Goal: Navigation & Orientation: Locate item on page

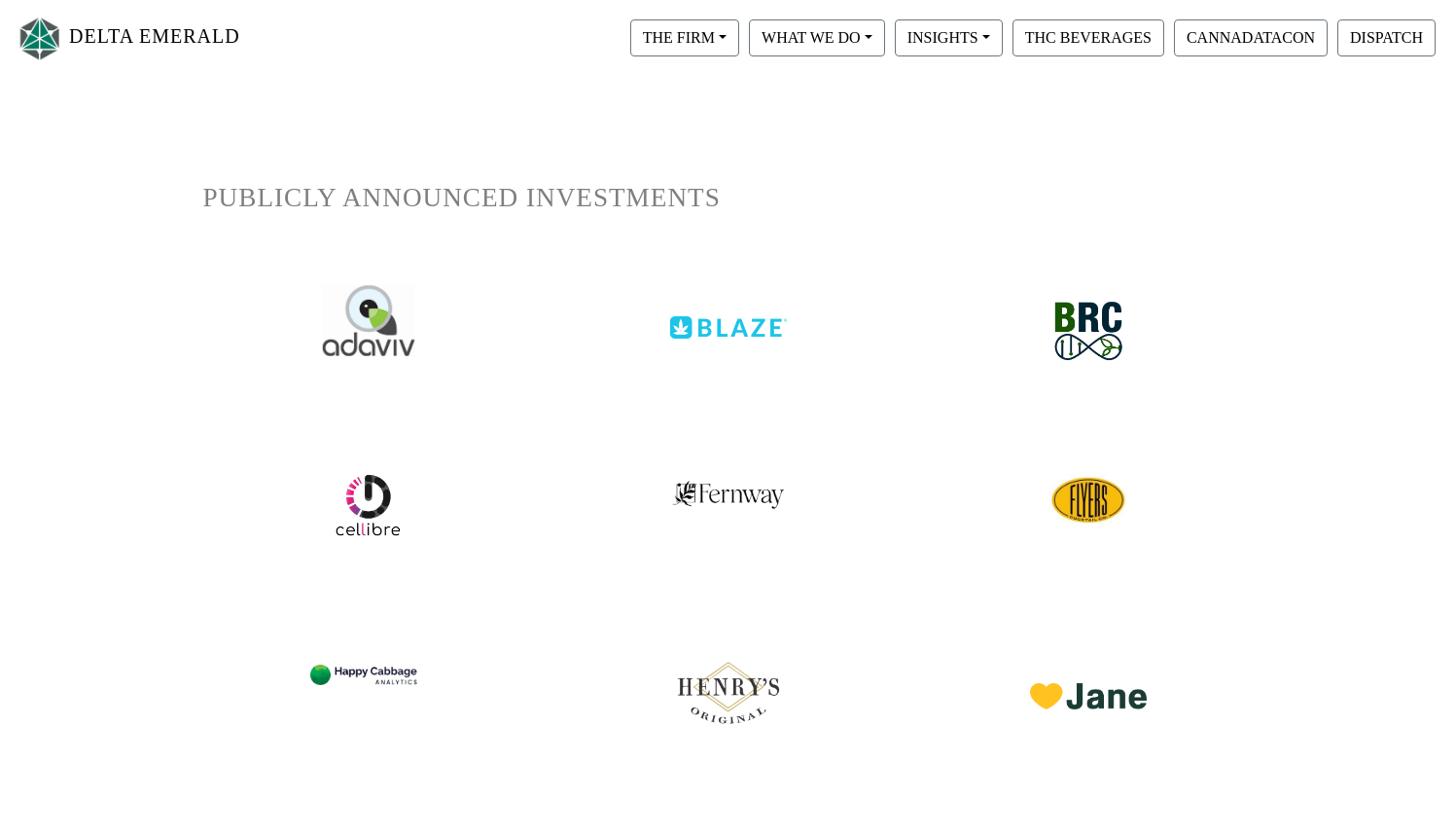
scroll to position [102, 0]
click at [385, 340] on img at bounding box center [367, 322] width 93 height 70
click at [728, 357] on div at bounding box center [728, 314] width 330 height 91
click at [736, 340] on div at bounding box center [728, 314] width 330 height 91
click at [737, 328] on img at bounding box center [728, 314] width 122 height 54
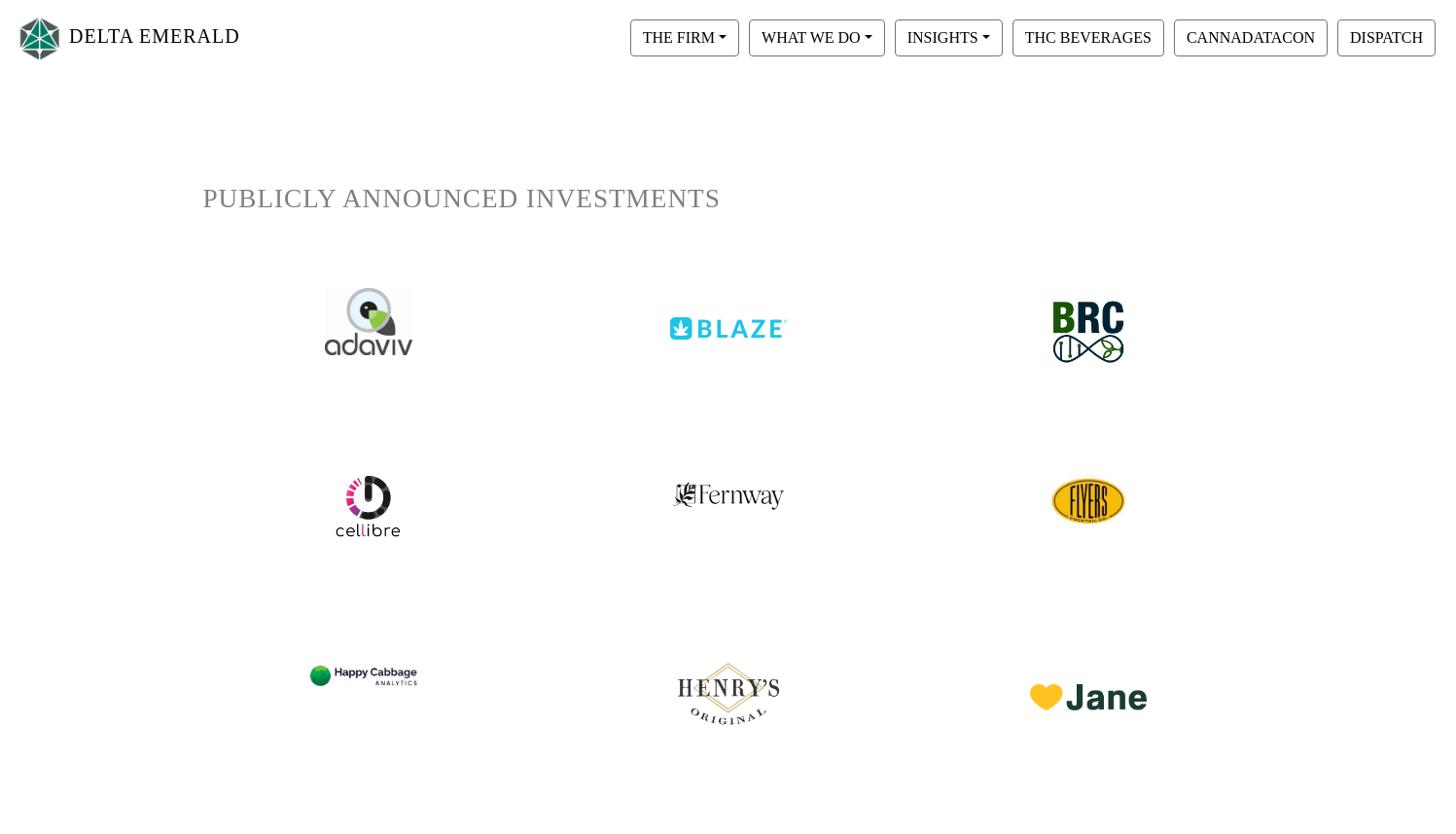
click at [1110, 318] on img at bounding box center [1088, 332] width 103 height 93
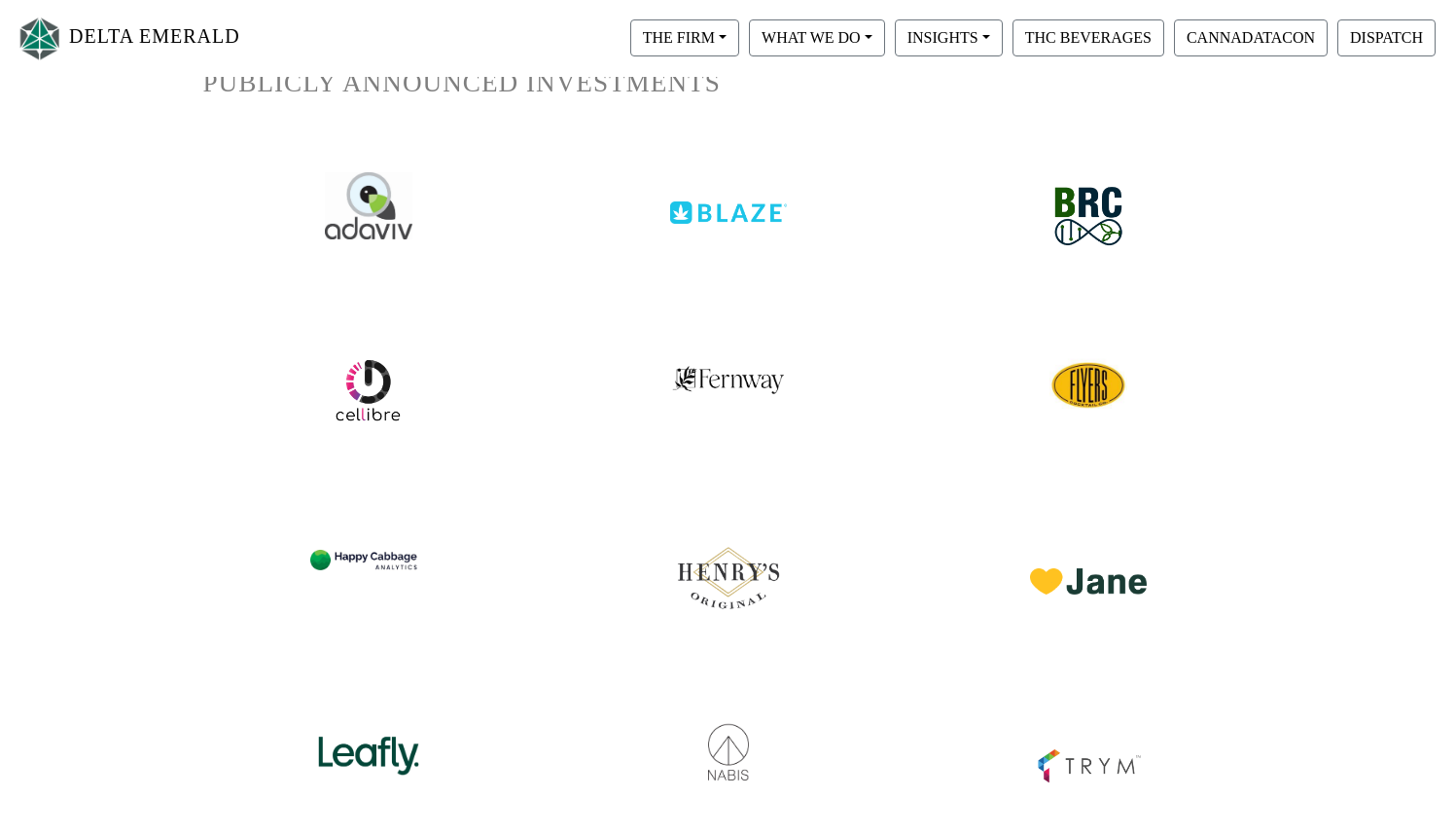
scroll to position [232, 0]
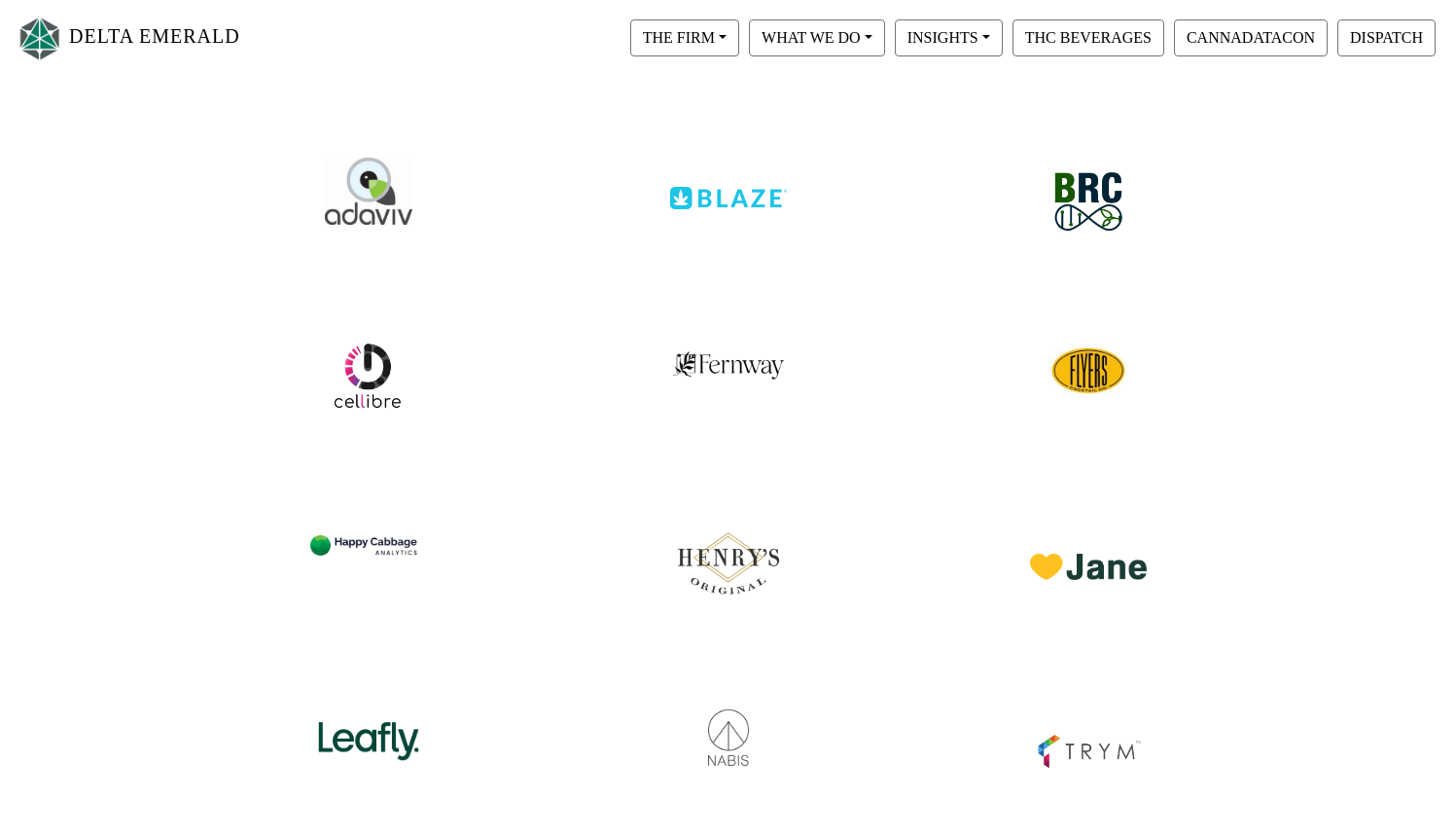
click at [379, 362] on img at bounding box center [368, 375] width 72 height 72
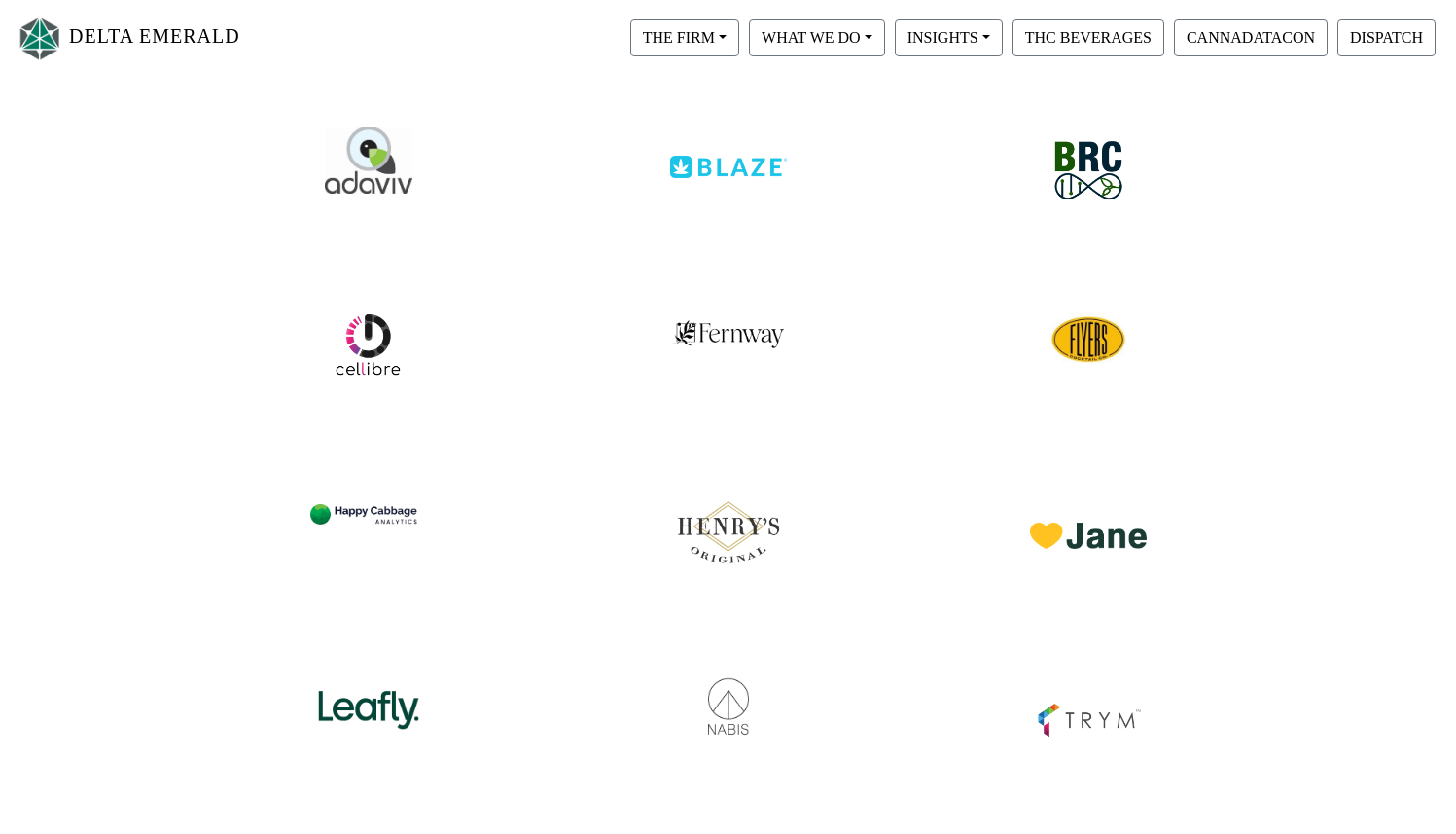
scroll to position [266, 0]
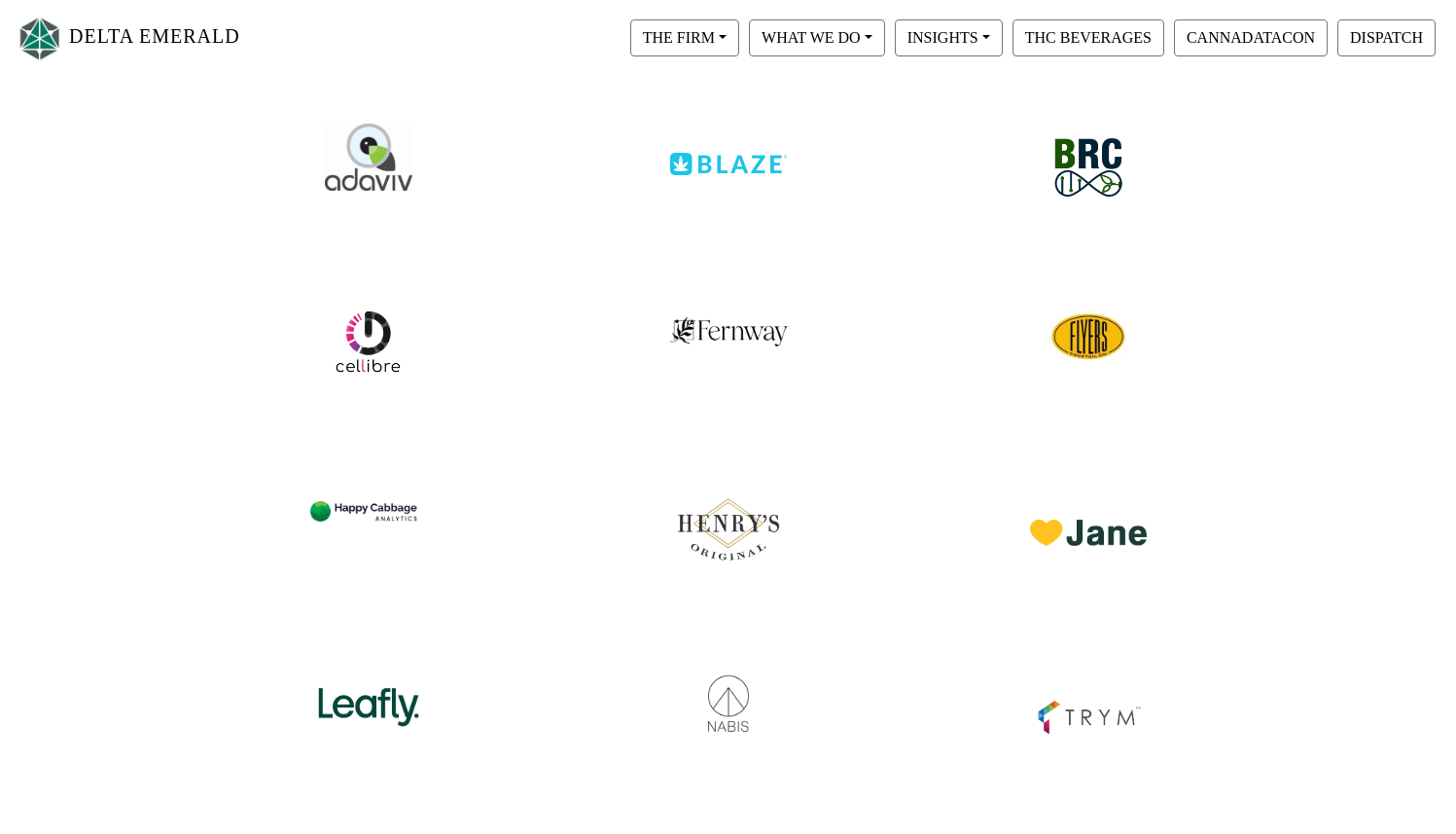
click at [710, 323] on img at bounding box center [728, 323] width 118 height 52
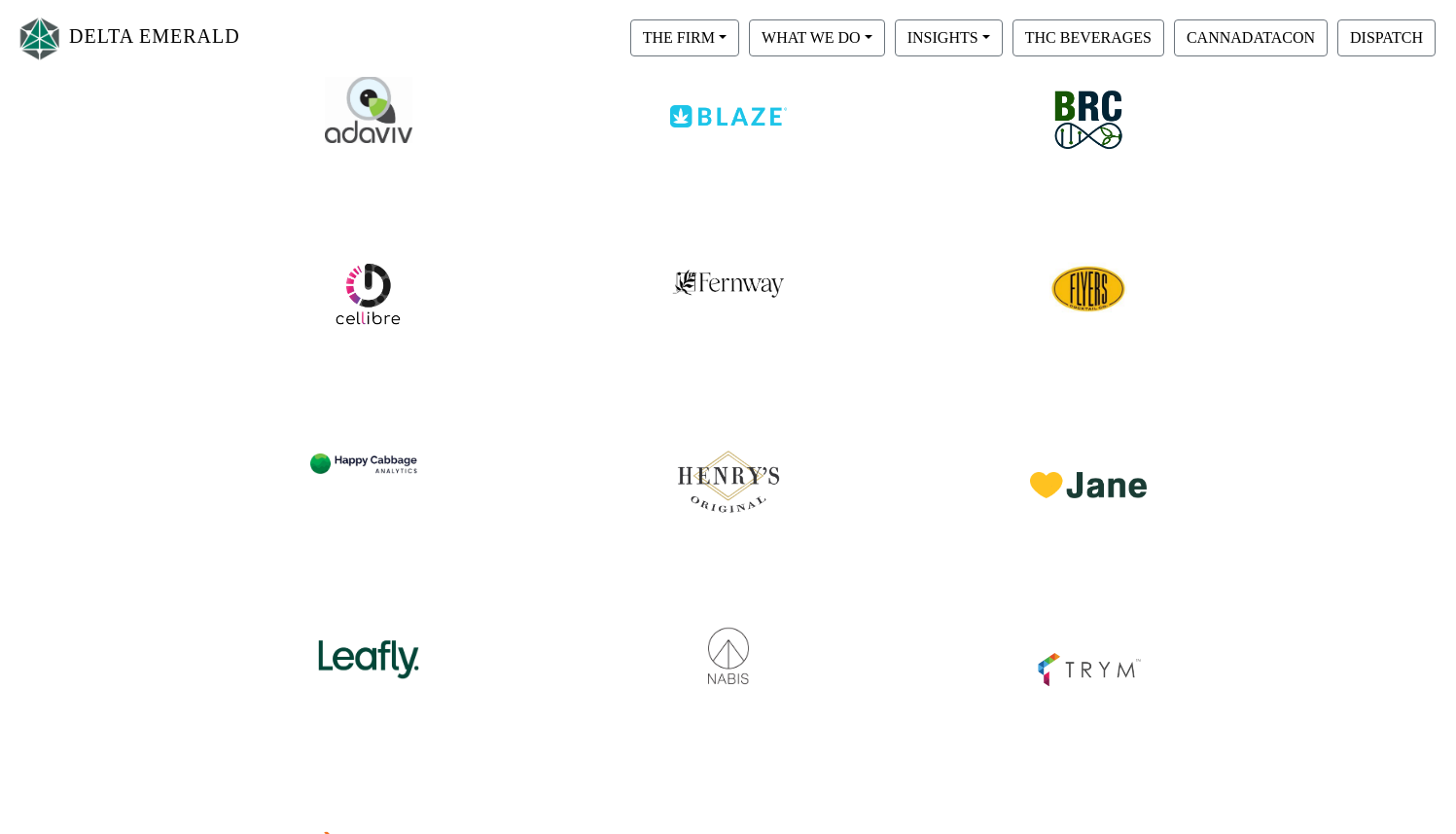
scroll to position [320, 0]
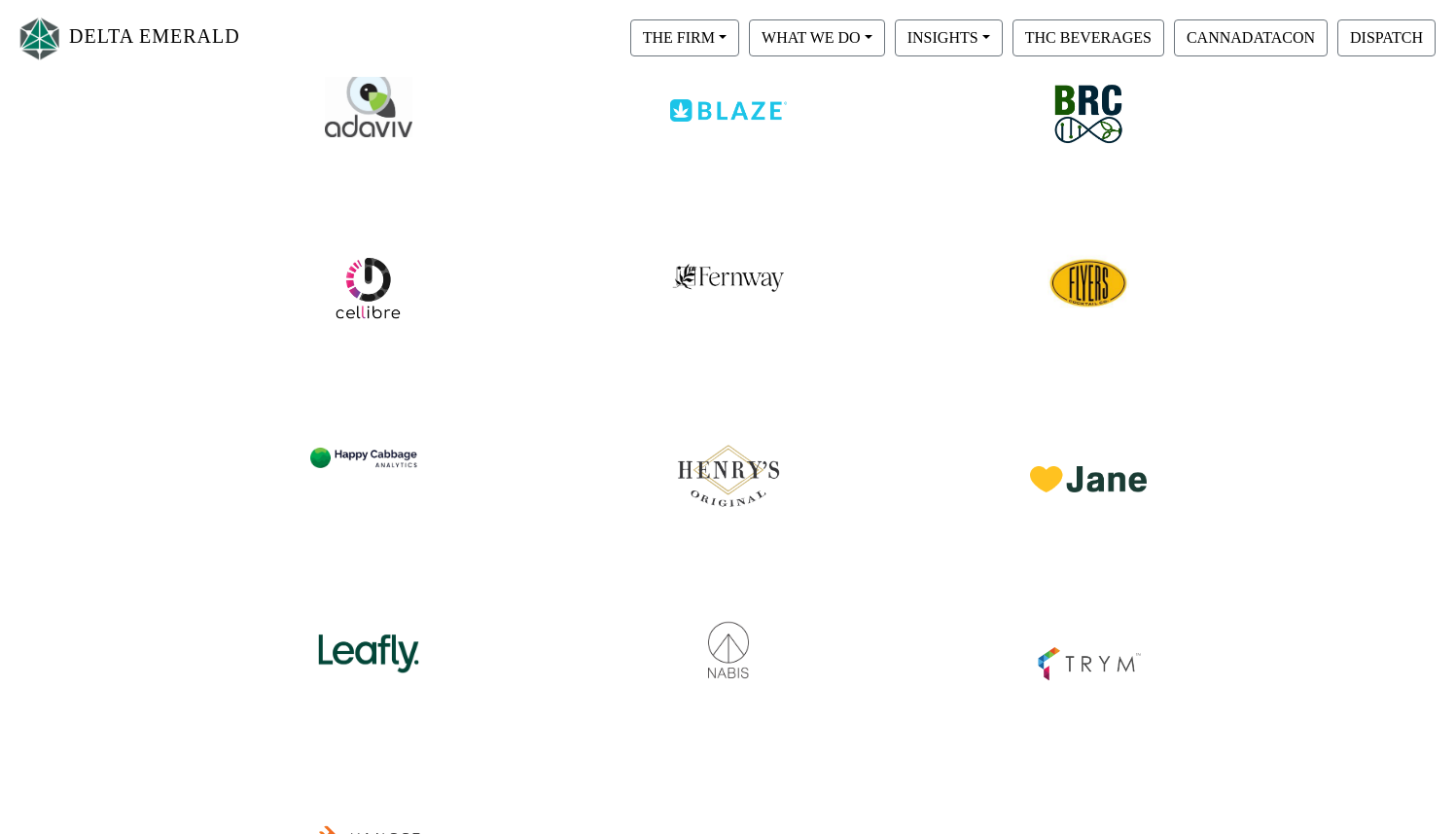
click at [1095, 284] on img at bounding box center [1089, 284] width 82 height 82
click at [381, 457] on img at bounding box center [368, 453] width 122 height 74
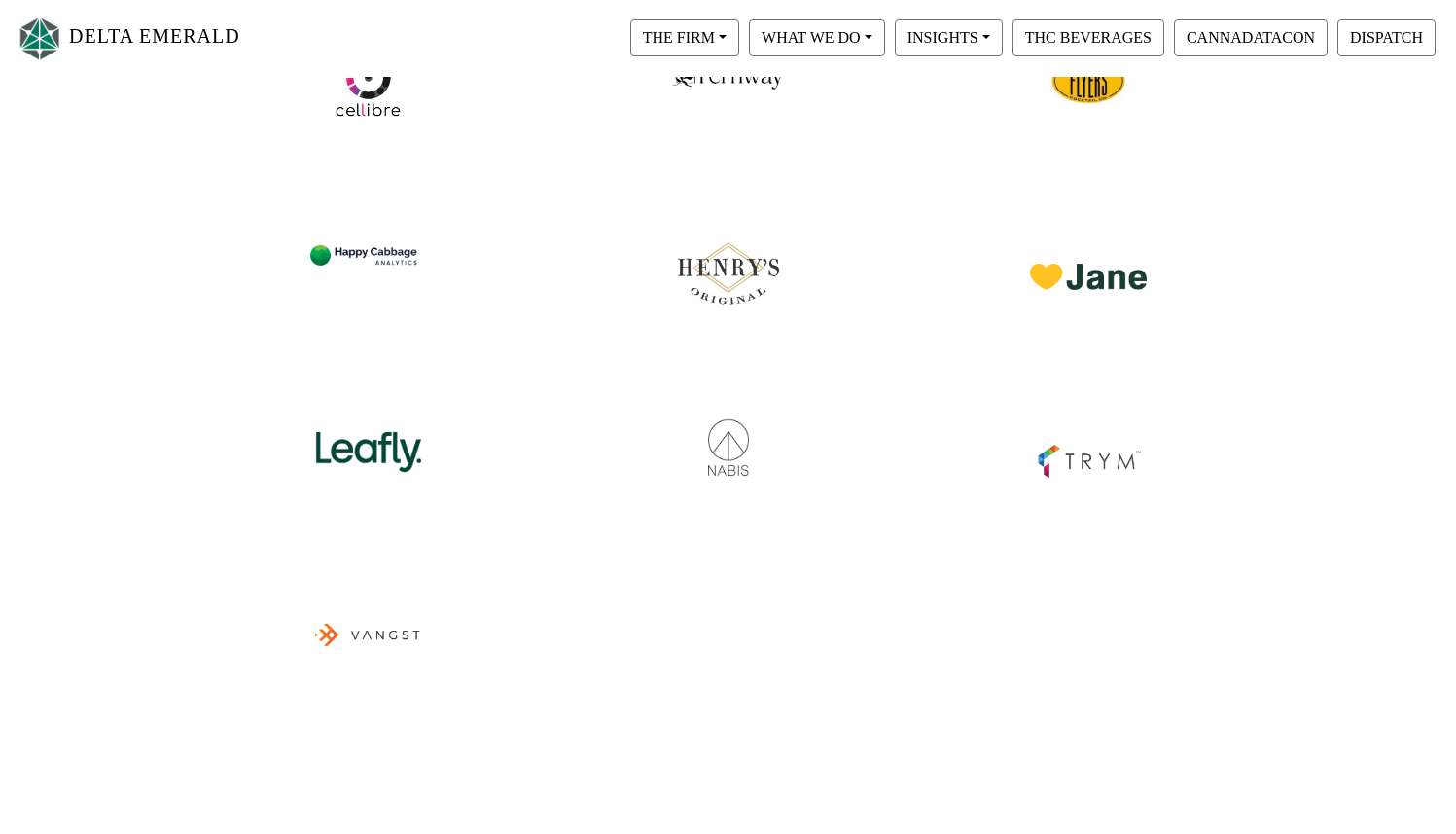
scroll to position [526, 0]
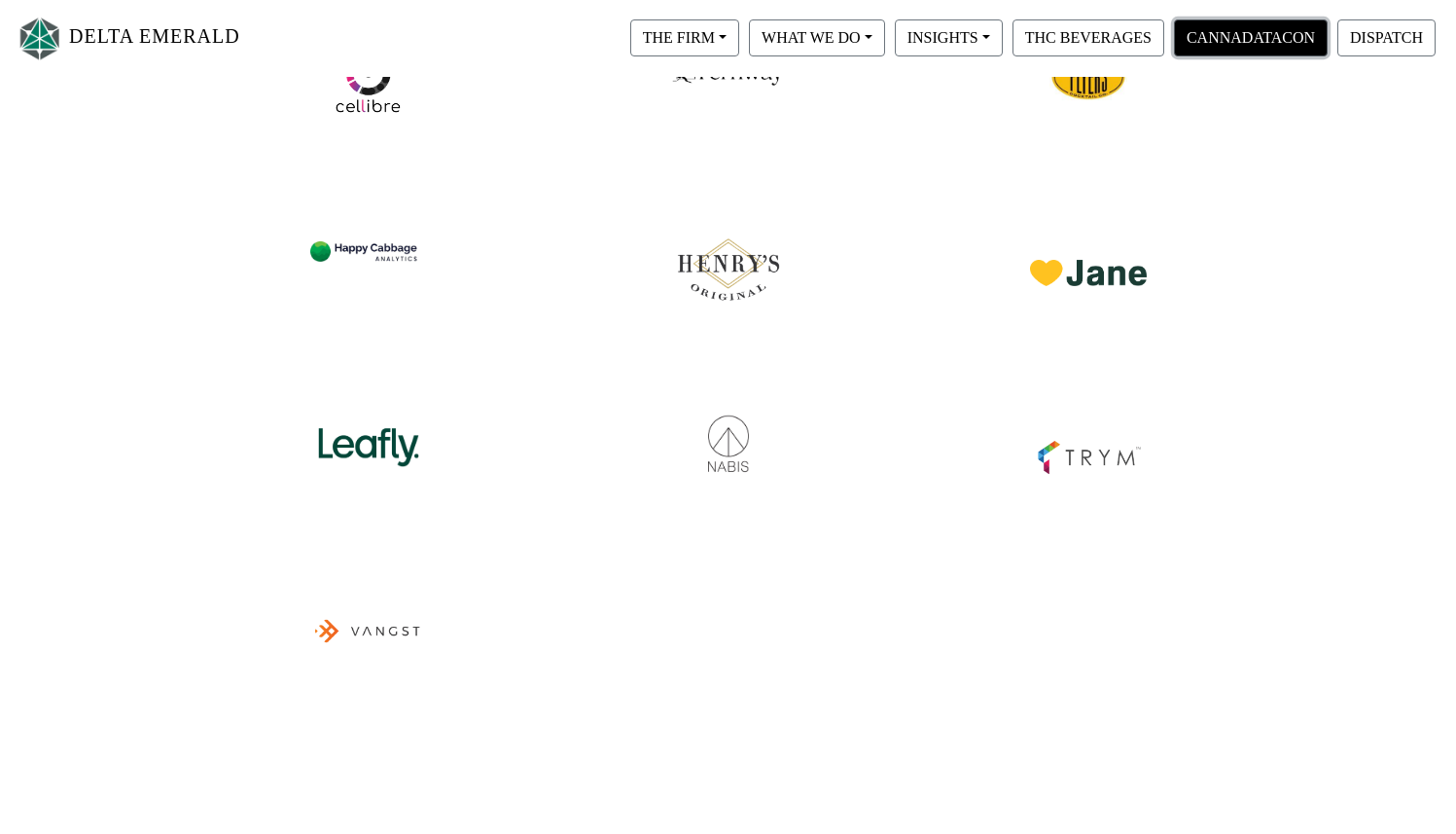
click at [1225, 41] on button "CANNADATACON" at bounding box center [1250, 38] width 153 height 37
